Goal: Information Seeking & Learning: Understand process/instructions

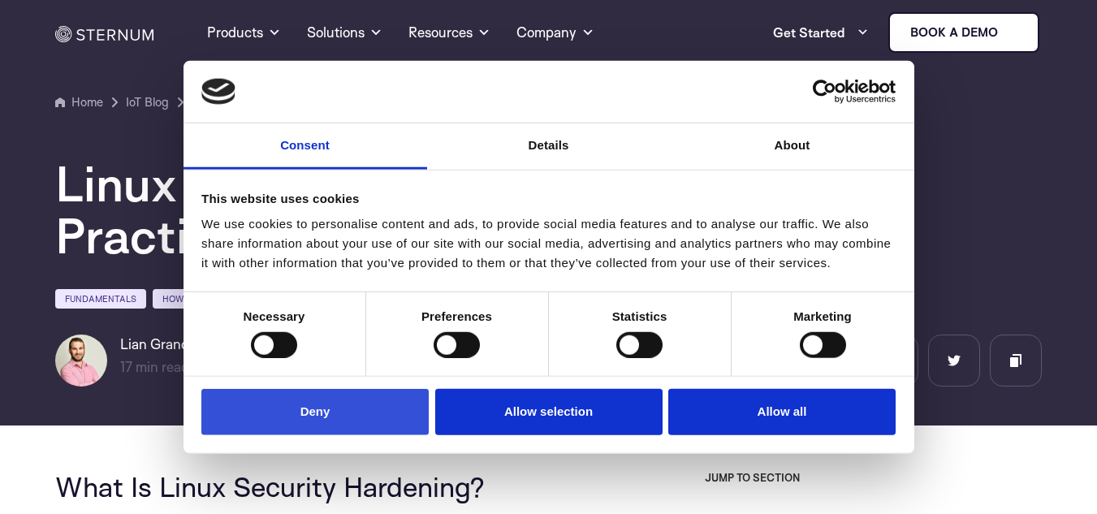
click at [371, 423] on button "Deny" at bounding box center [314, 412] width 227 height 46
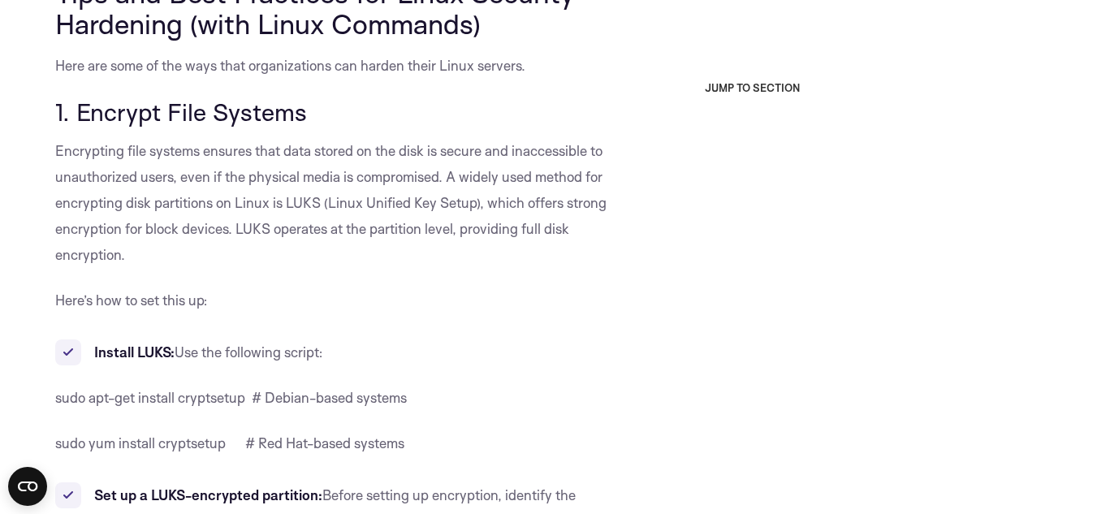
scroll to position [2138, 0]
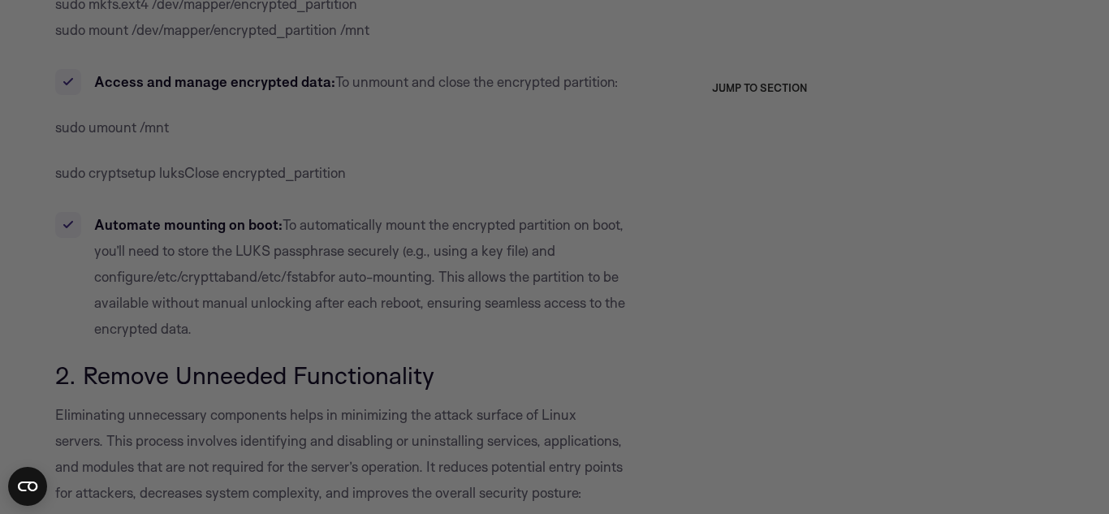
drag, startPoint x: 1102, startPoint y: 28, endPoint x: 1101, endPoint y: 118, distance: 90.1
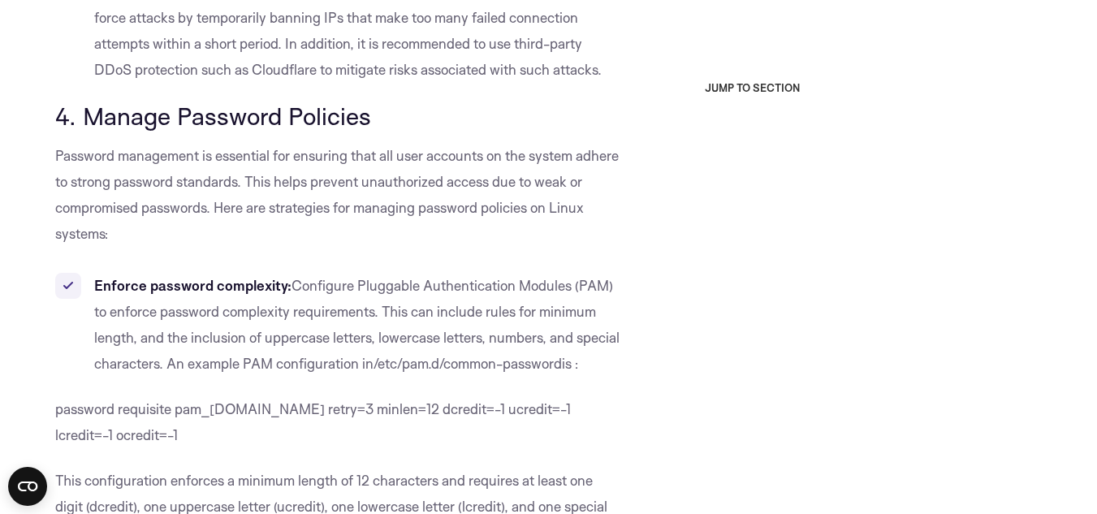
scroll to position [4547, 0]
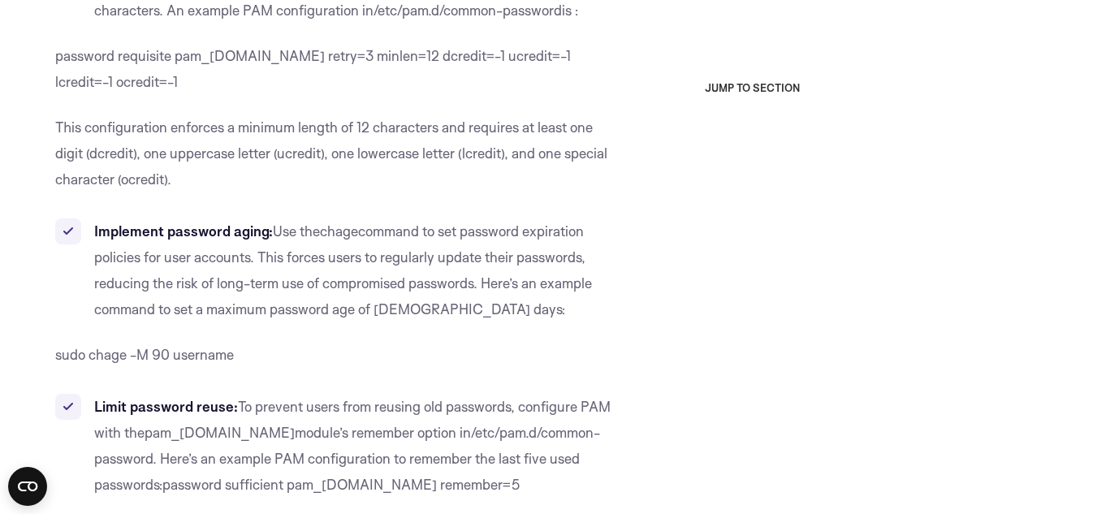
drag, startPoint x: 442, startPoint y: 138, endPoint x: 581, endPoint y: 142, distance: 138.9
drag, startPoint x: 321, startPoint y: 148, endPoint x: 534, endPoint y: 147, distance: 213.5
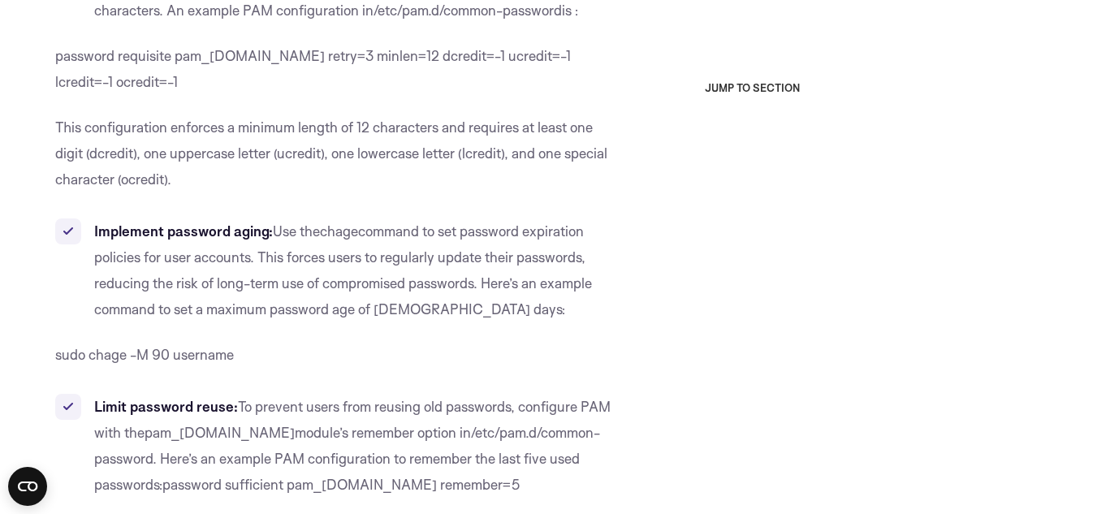
drag, startPoint x: 117, startPoint y: 166, endPoint x: 483, endPoint y: 164, distance: 366.2
drag, startPoint x: 512, startPoint y: 162, endPoint x: 567, endPoint y: 162, distance: 54.4
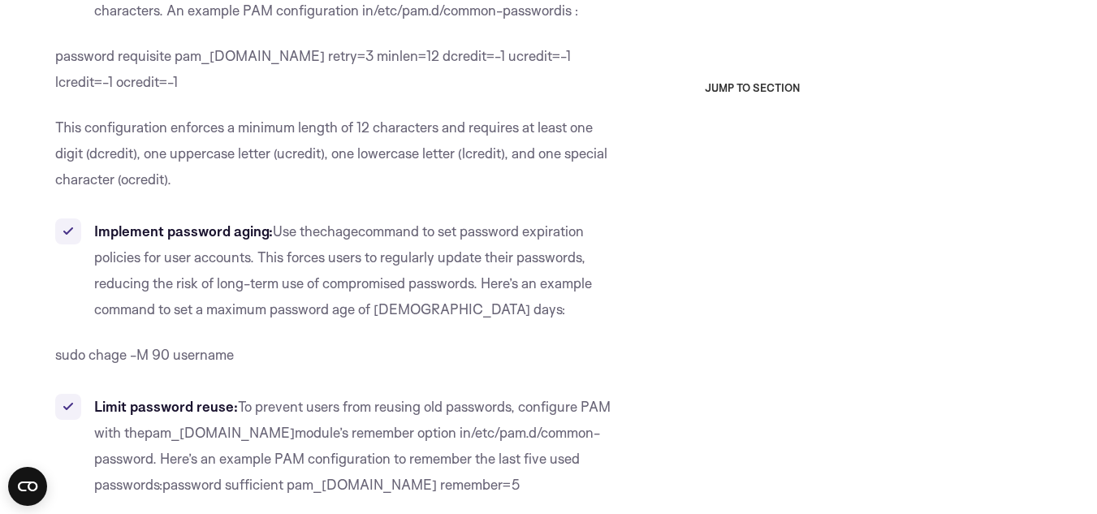
drag, startPoint x: 54, startPoint y: 249, endPoint x: 224, endPoint y: 245, distance: 169.7
drag, startPoint x: 148, startPoint y: 301, endPoint x: 265, endPoint y: 300, distance: 117.7
drag, startPoint x: 84, startPoint y: 344, endPoint x: 136, endPoint y: 344, distance: 51.1
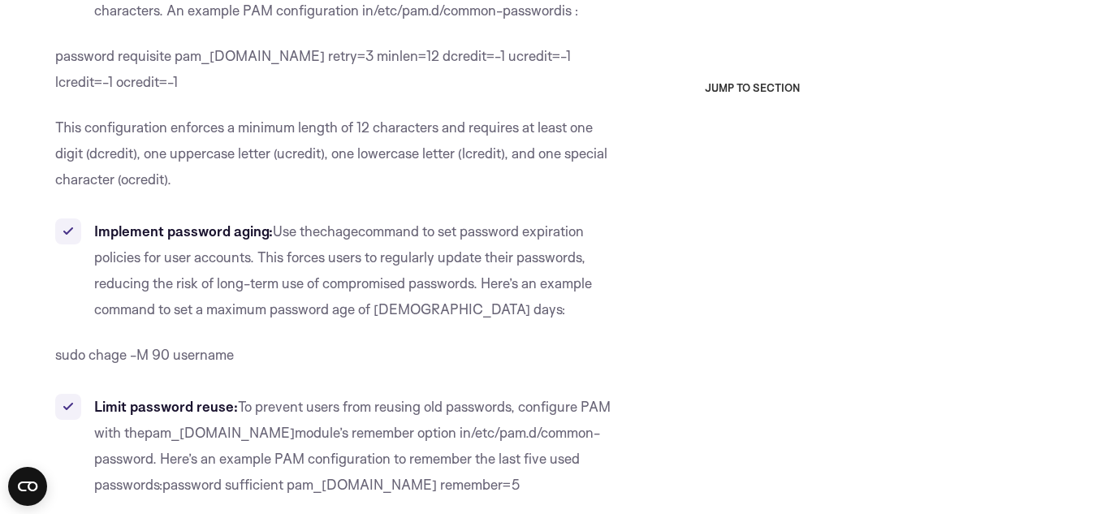
drag, startPoint x: 196, startPoint y: 368, endPoint x: 467, endPoint y: 370, distance: 270.4
drag, startPoint x: 279, startPoint y: 403, endPoint x: 296, endPoint y: 403, distance: 17.1
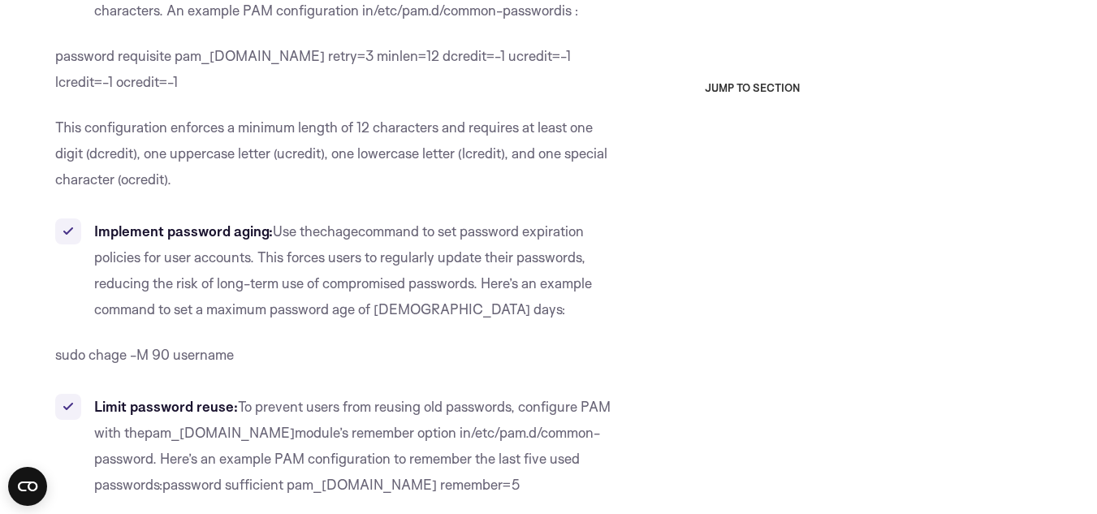
drag, startPoint x: 199, startPoint y: 402, endPoint x: 495, endPoint y: 400, distance: 296.3
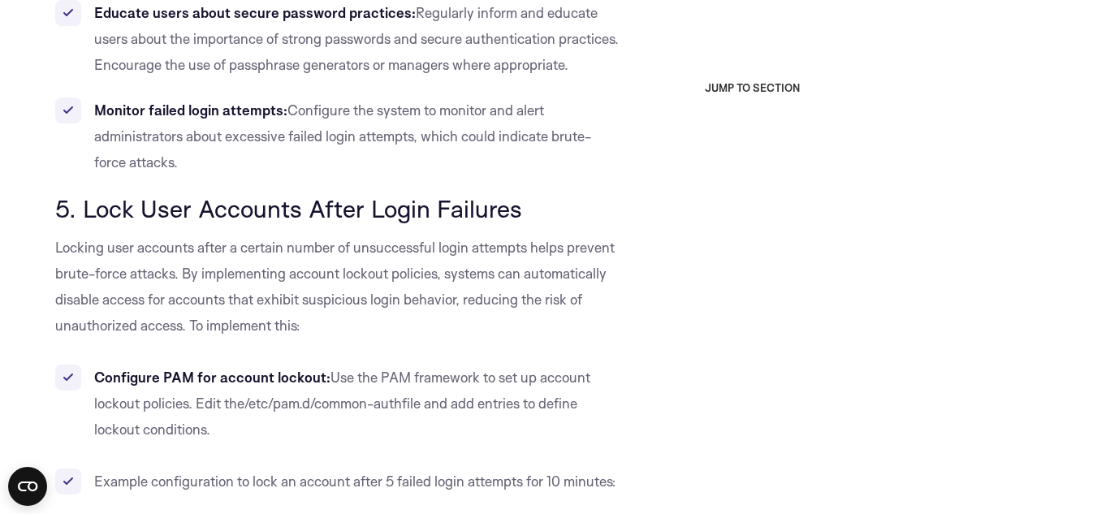
scroll to position [5189, 0]
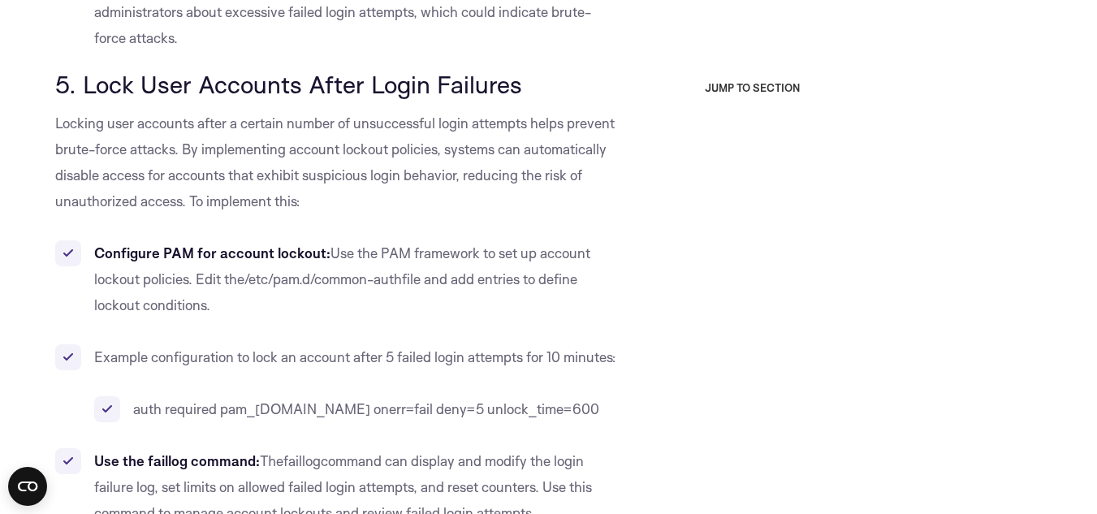
drag, startPoint x: 368, startPoint y: 140, endPoint x: 449, endPoint y: 225, distance: 117.1
drag, startPoint x: 93, startPoint y: 324, endPoint x: 160, endPoint y: 324, distance: 67.4
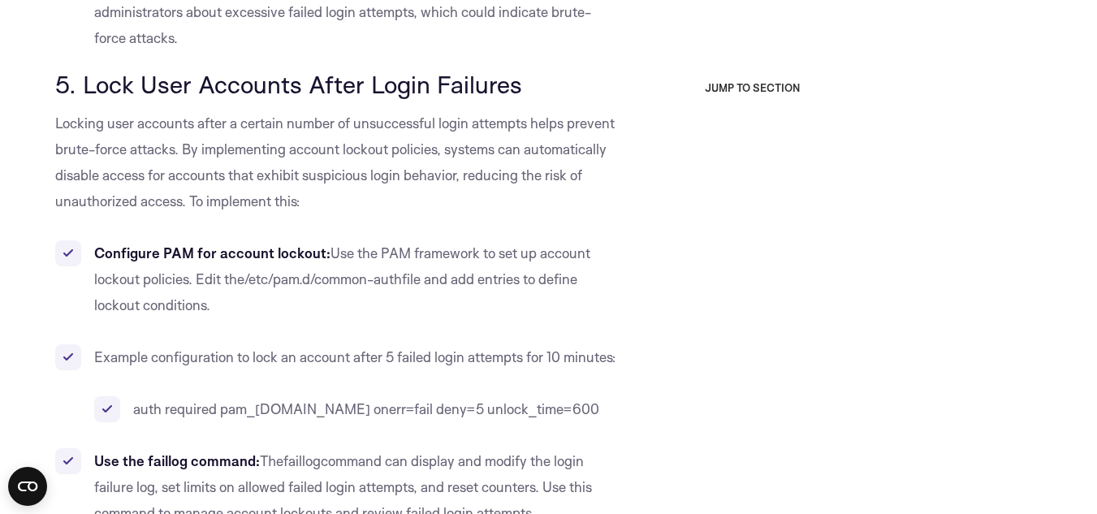
drag, startPoint x: 124, startPoint y: 352, endPoint x: 183, endPoint y: 357, distance: 58.7
drag, startPoint x: 382, startPoint y: 285, endPoint x: 480, endPoint y: 278, distance: 97.7
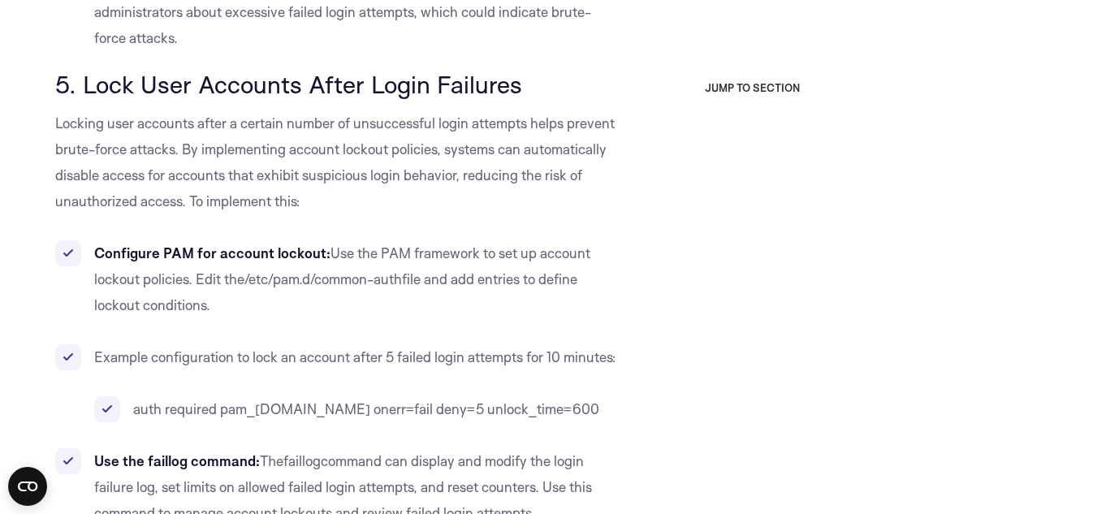
drag, startPoint x: 386, startPoint y: 281, endPoint x: 480, endPoint y: 278, distance: 94.2
drag, startPoint x: 386, startPoint y: 283, endPoint x: 479, endPoint y: 283, distance: 93.4
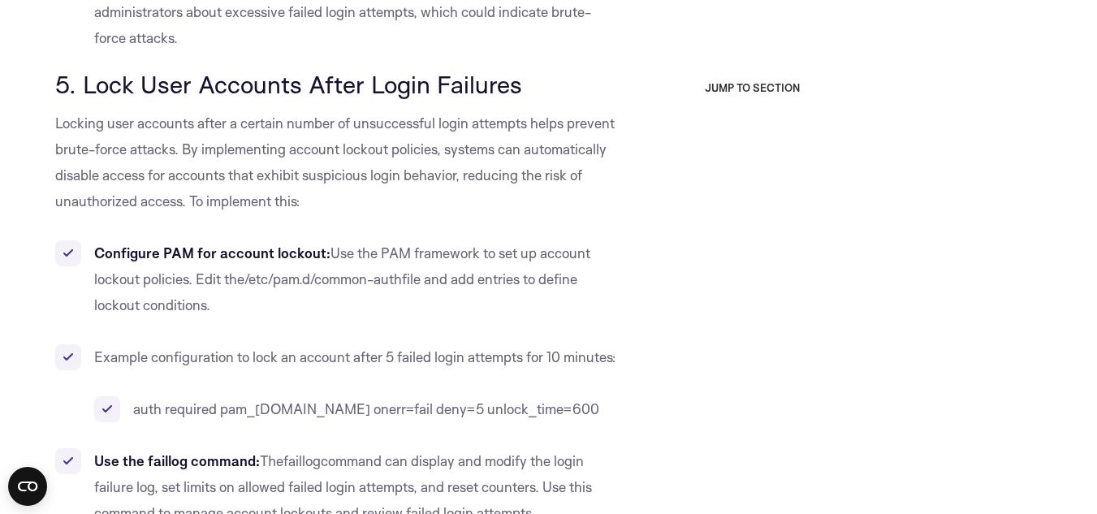
drag, startPoint x: 181, startPoint y: 349, endPoint x: 244, endPoint y: 350, distance: 62.5
drag, startPoint x: 204, startPoint y: 413, endPoint x: 220, endPoint y: 412, distance: 16.3
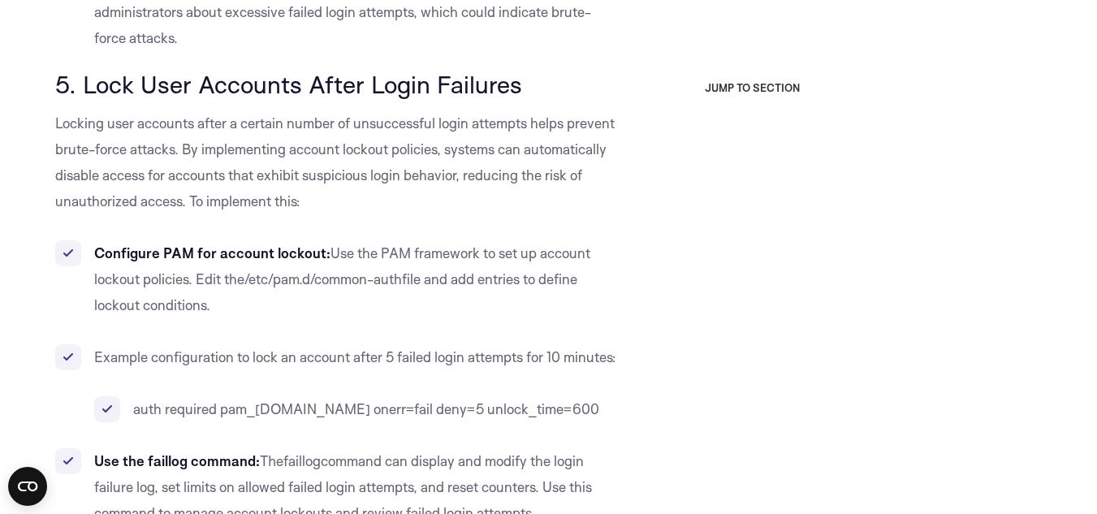
drag, startPoint x: 198, startPoint y: 443, endPoint x: 260, endPoint y: 448, distance: 61.9
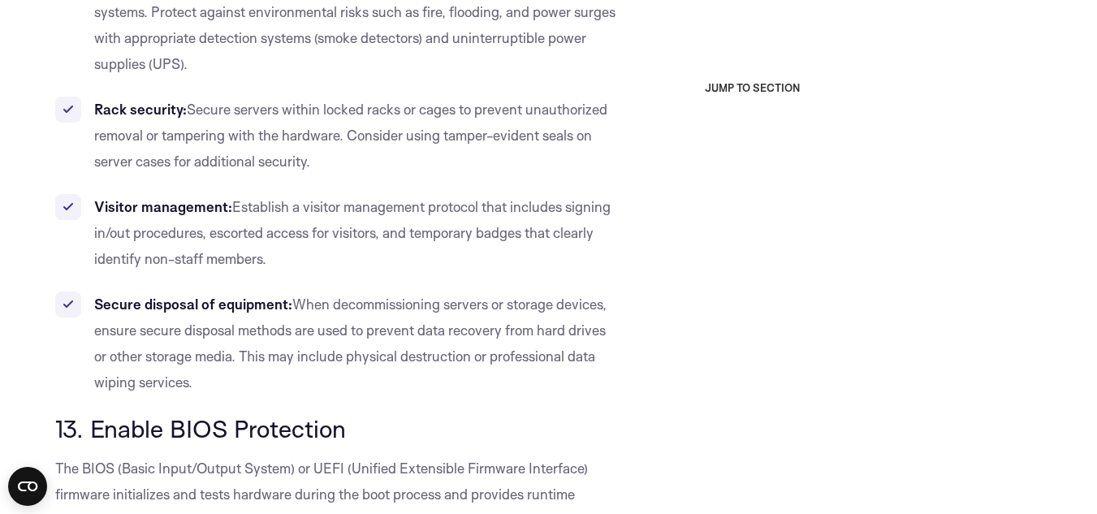
scroll to position [12550, 0]
